Goal: Check status

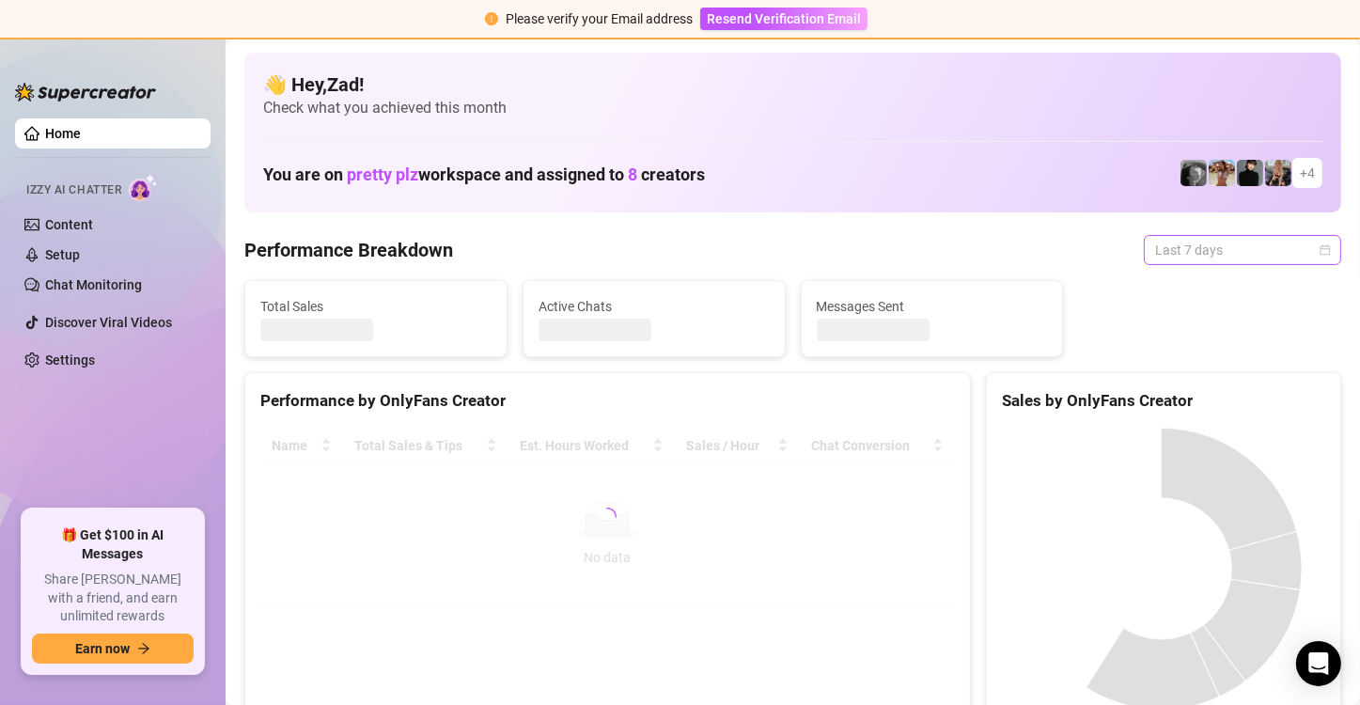
click at [1211, 247] on span "Last 7 days" at bounding box center [1242, 250] width 175 height 28
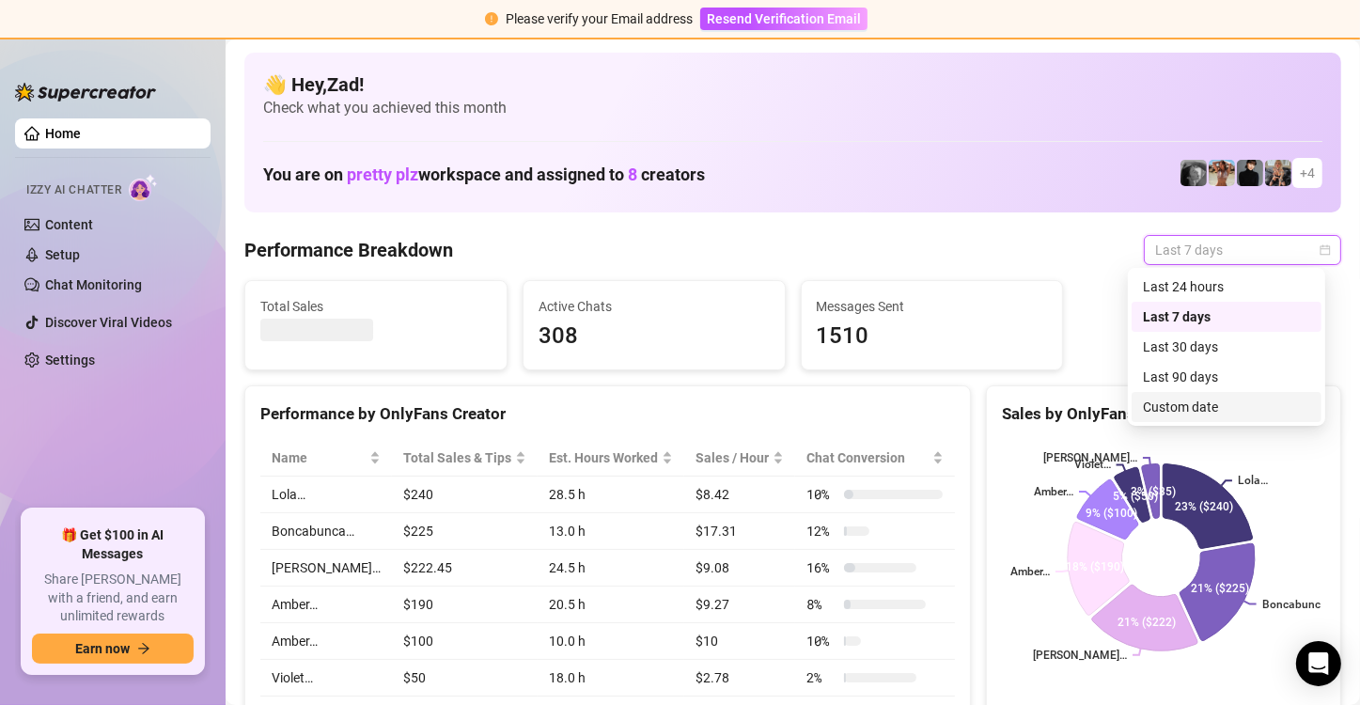
click at [1176, 398] on div "Custom date" at bounding box center [1226, 407] width 167 height 21
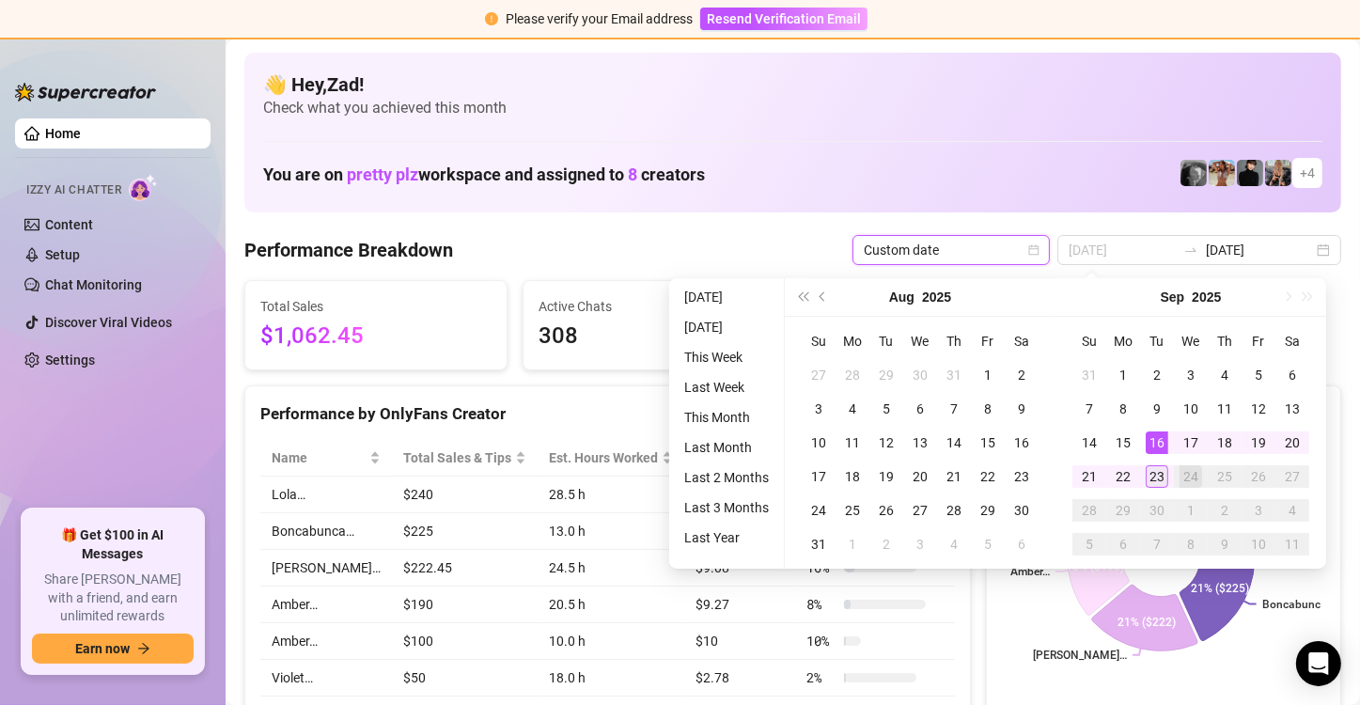
type input "[DATE]"
click at [1157, 474] on div "23" at bounding box center [1157, 476] width 23 height 23
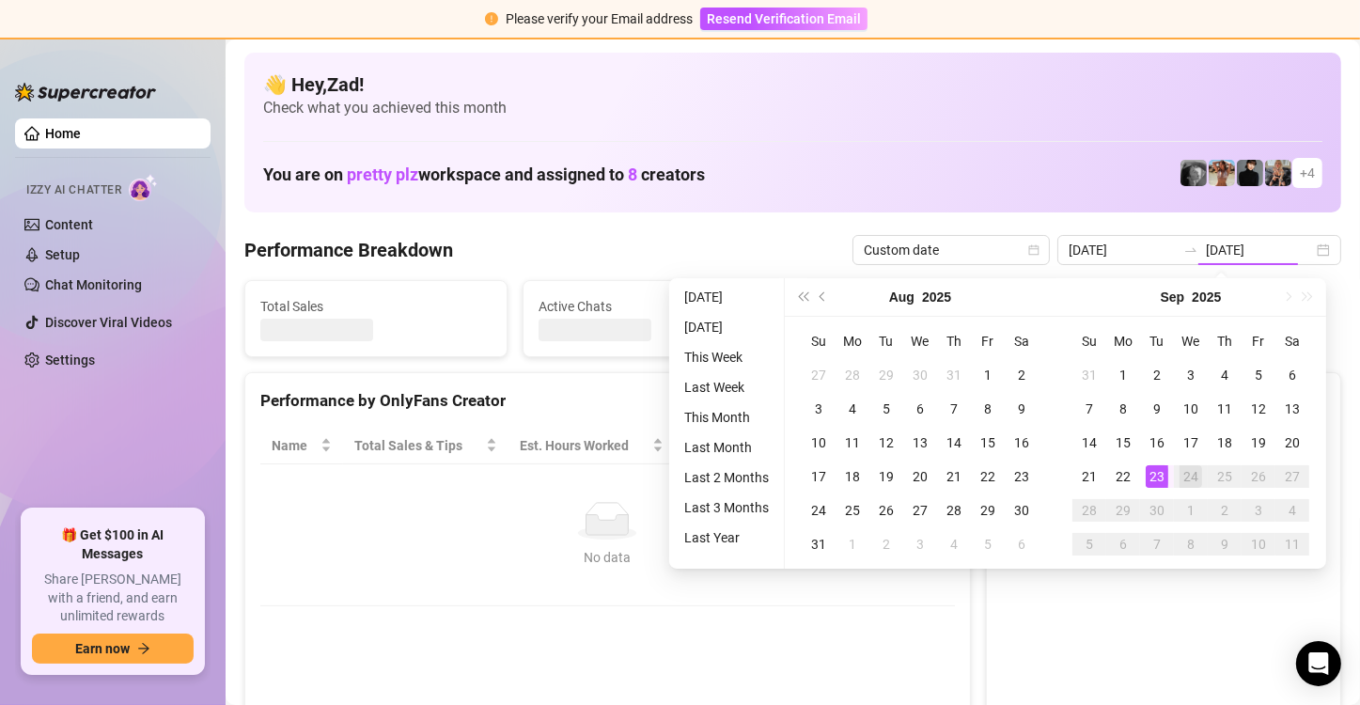
type input "[DATE]"
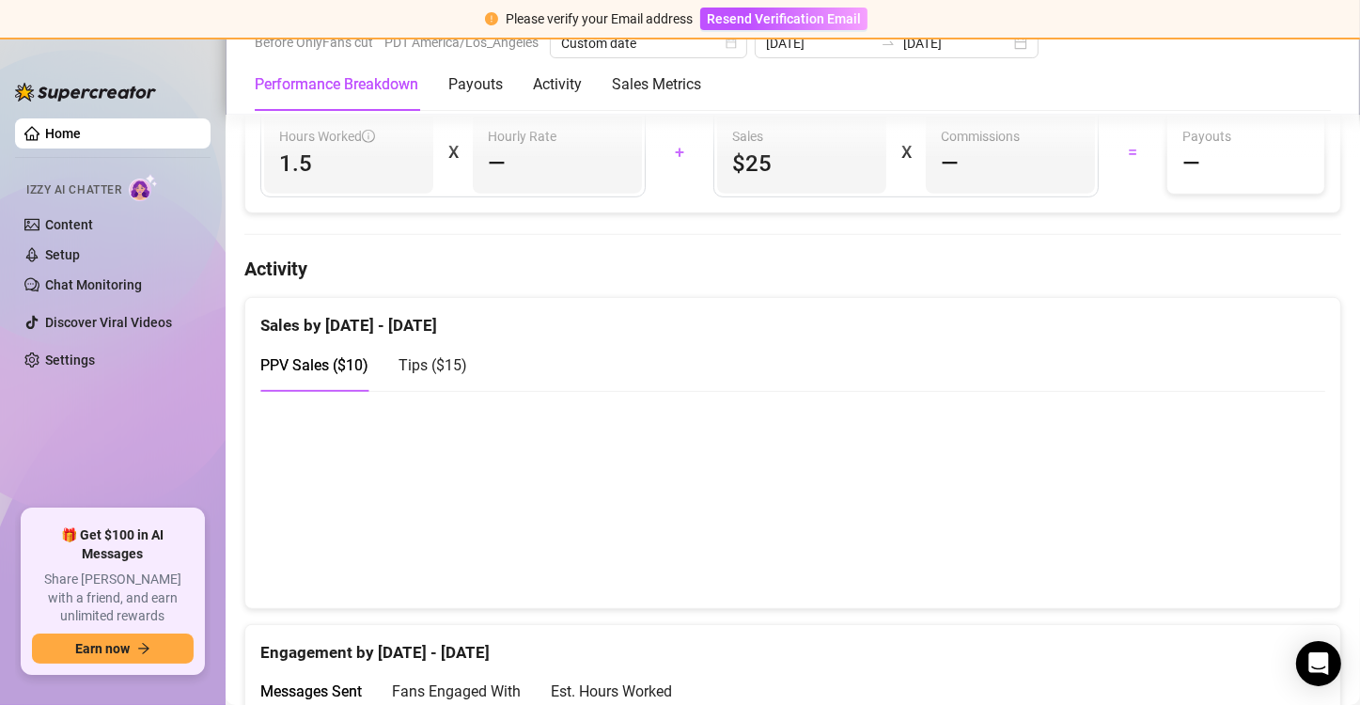
scroll to position [887, 0]
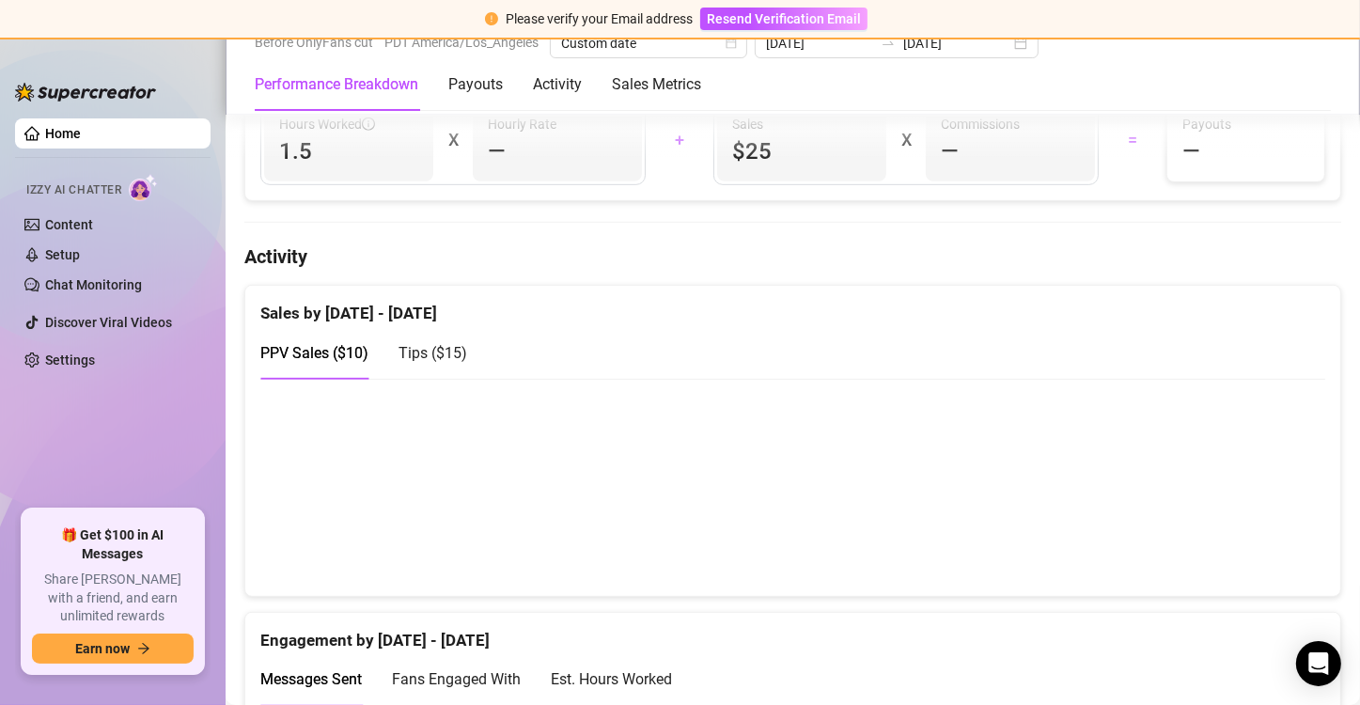
click at [461, 351] on span "Tips ( $15 )" at bounding box center [432, 353] width 69 height 18
click at [343, 354] on span "PPV Sales ( $10 )" at bounding box center [314, 353] width 108 height 18
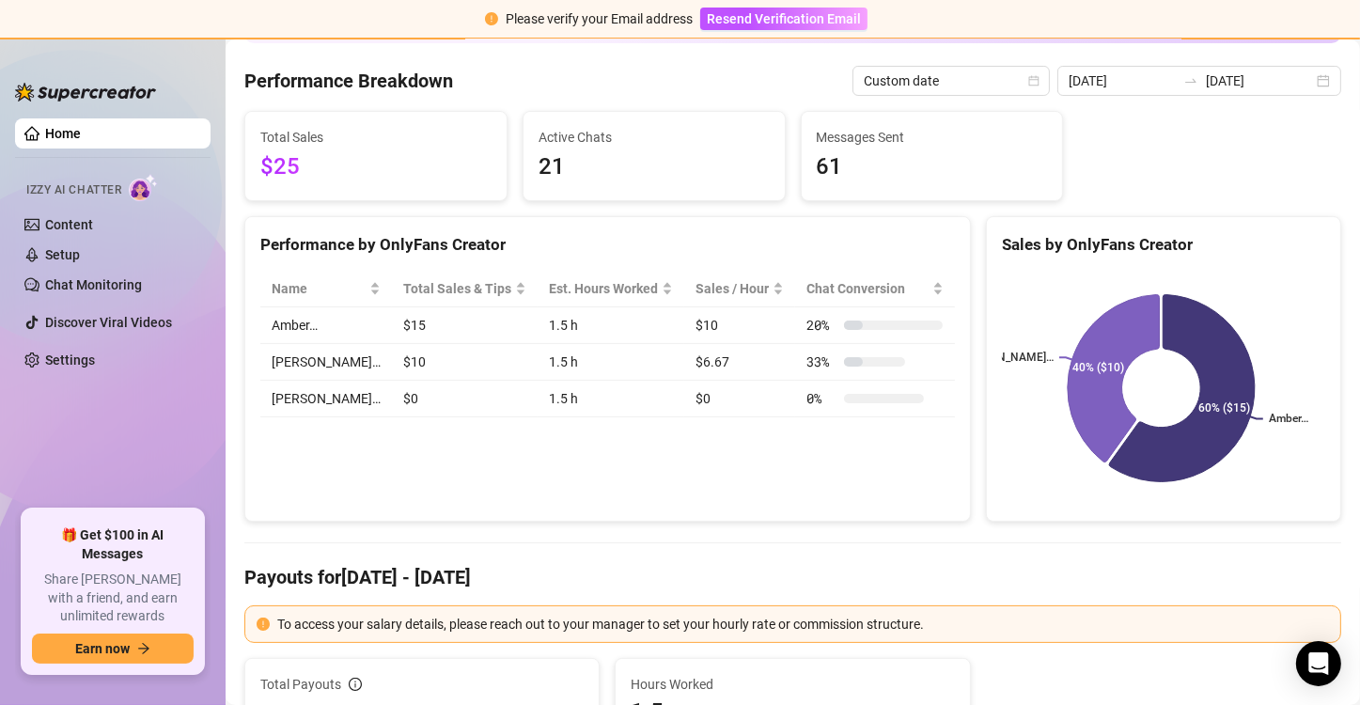
scroll to position [0, 0]
